Goal: Task Accomplishment & Management: Manage account settings

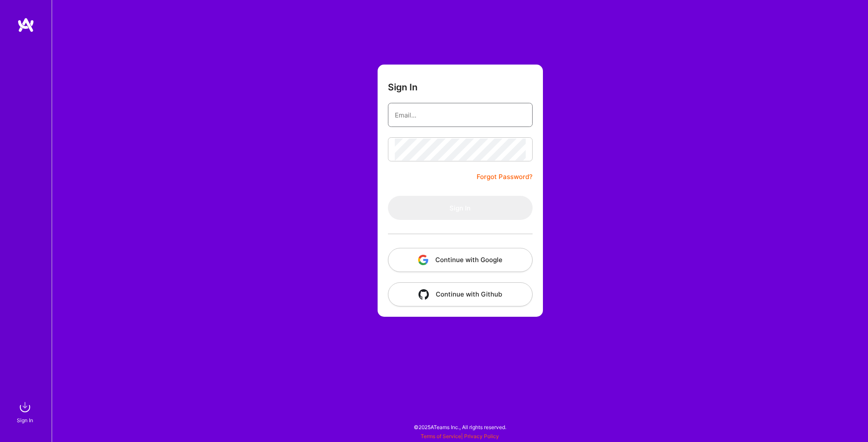
type input "[EMAIL_ADDRESS][DOMAIN_NAME]"
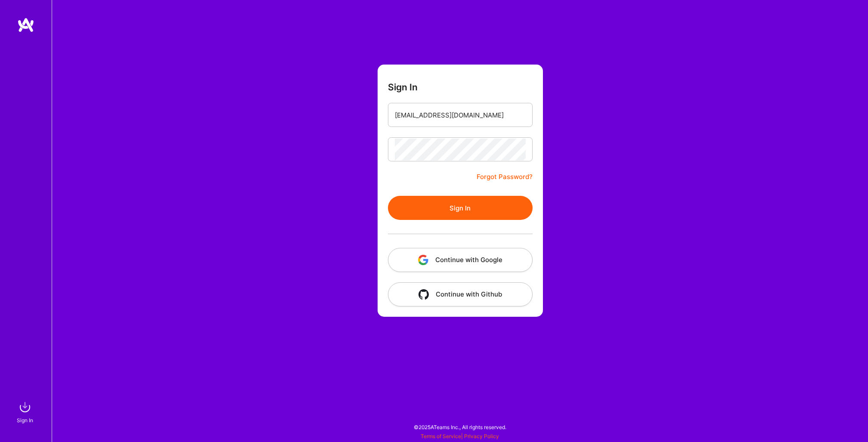
click at [454, 165] on form "Sign In [EMAIL_ADDRESS][DOMAIN_NAME] Forgot Password? Sign In Continue with Goo…" at bounding box center [459, 191] width 165 height 252
click at [447, 200] on button "Sign In" at bounding box center [460, 208] width 145 height 24
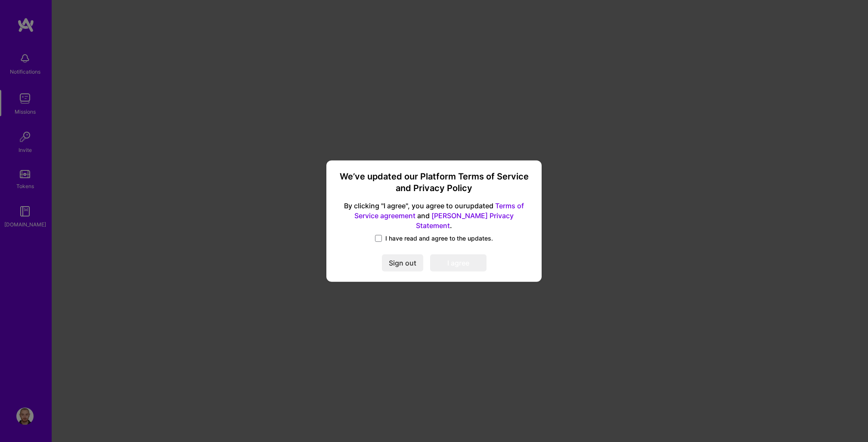
click at [385, 235] on span "I have read and agree to the updates." at bounding box center [439, 238] width 108 height 9
click at [0, 0] on input "I have read and agree to the updates." at bounding box center [0, 0] width 0 height 0
click at [455, 262] on button "I agree" at bounding box center [458, 262] width 56 height 17
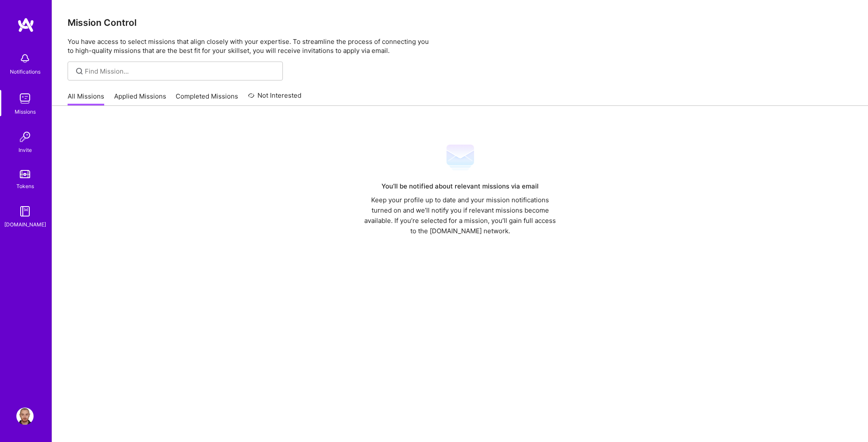
click at [136, 105] on link "Applied Missions" at bounding box center [140, 99] width 52 height 14
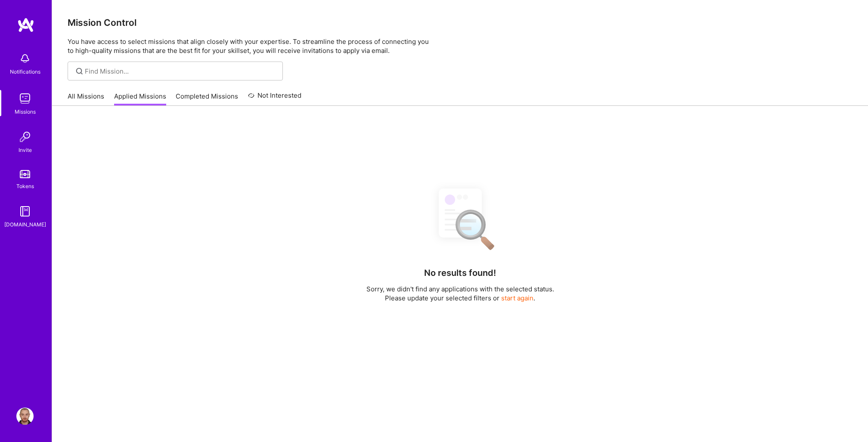
click at [194, 93] on link "Completed Missions" at bounding box center [207, 99] width 62 height 14
click at [263, 90] on link "Not Interested" at bounding box center [275, 97] width 54 height 15
click at [22, 95] on img at bounding box center [24, 98] width 17 height 17
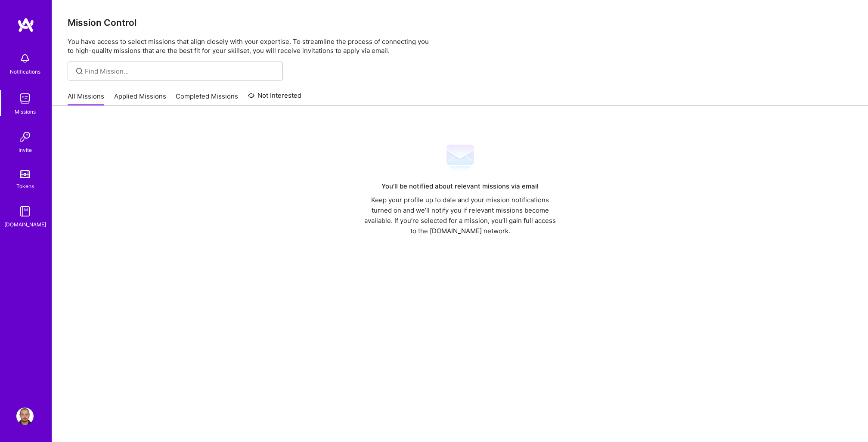
click at [36, 41] on div "Notifications Missions Invite Tokens [DOMAIN_NAME]" at bounding box center [26, 206] width 52 height 378
click at [150, 99] on link "Applied Missions" at bounding box center [140, 99] width 52 height 14
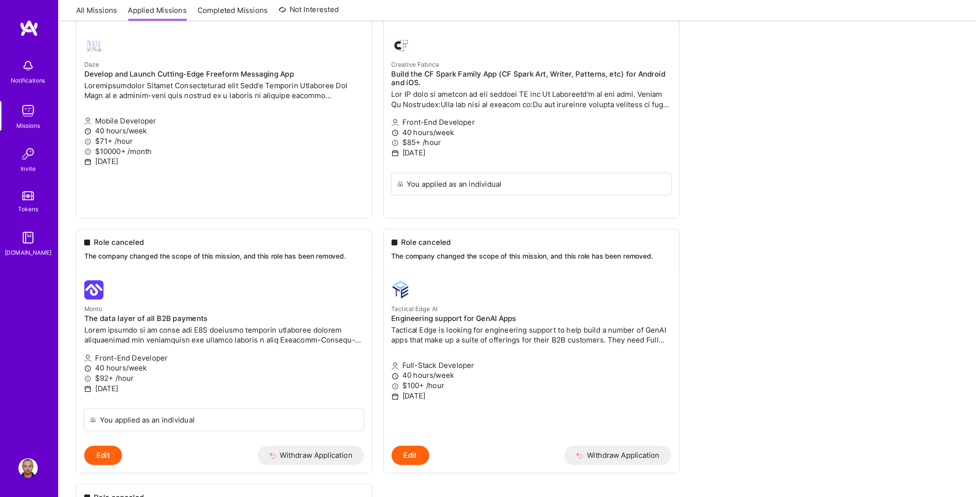
scroll to position [93, 0]
